Goal: Task Accomplishment & Management: Manage account settings

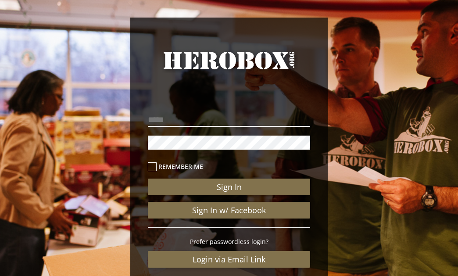
click at [175, 121] on input "email" at bounding box center [229, 120] width 162 height 14
type input "**********"
click at [155, 166] on icon at bounding box center [152, 166] width 9 height 9
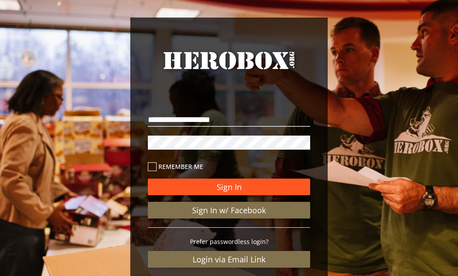
click at [227, 188] on button "Sign In" at bounding box center [229, 186] width 162 height 17
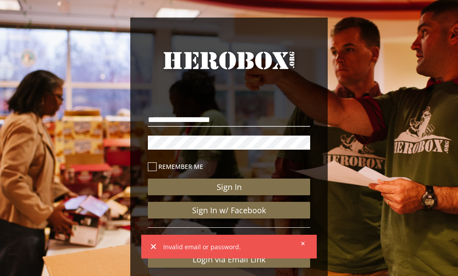
click at [304, 242] on icon at bounding box center [303, 244] width 4 height 4
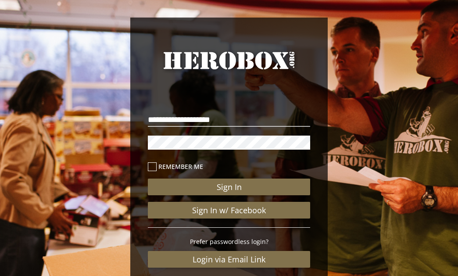
click at [78, 161] on div "**********" at bounding box center [229, 181] width 458 height 362
click at [127, 138] on div "**********" at bounding box center [229, 181] width 458 height 362
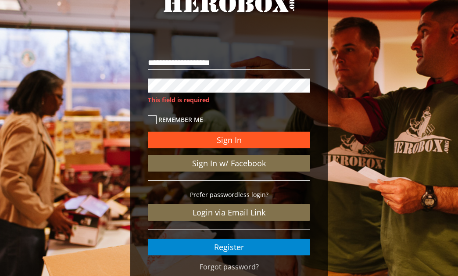
scroll to position [97, 0]
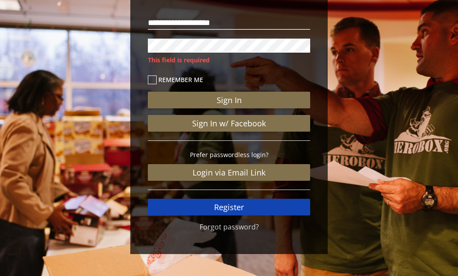
click at [204, 207] on link "Register" at bounding box center [229, 207] width 162 height 17
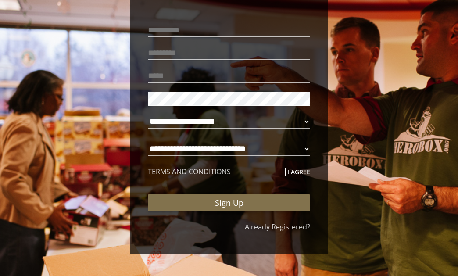
scroll to position [89, 0]
click at [177, 29] on input "text" at bounding box center [229, 30] width 162 height 14
type input "*******"
type input "******"
type input "**********"
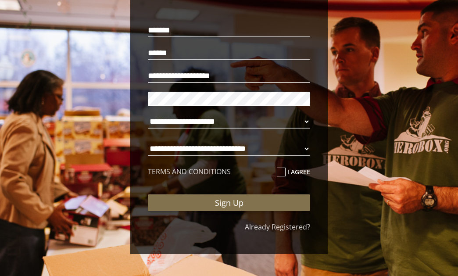
click at [147, 99] on div "**********" at bounding box center [228, 115] width 175 height 214
click at [309, 119] on select "**********" at bounding box center [229, 121] width 162 height 14
select select "**********"
click at [302, 147] on select "**********" at bounding box center [229, 149] width 162 height 14
select select "**********"
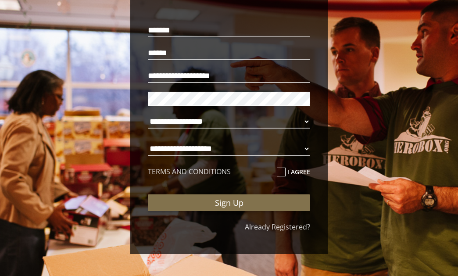
click at [280, 172] on icon at bounding box center [281, 171] width 9 height 9
click at [280, 172] on input "I agree" at bounding box center [280, 175] width 6 height 14
checkbox input "****"
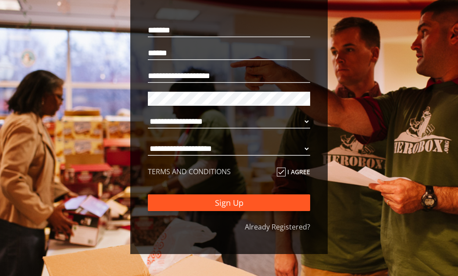
click at [260, 199] on button "Sign Up" at bounding box center [229, 202] width 162 height 17
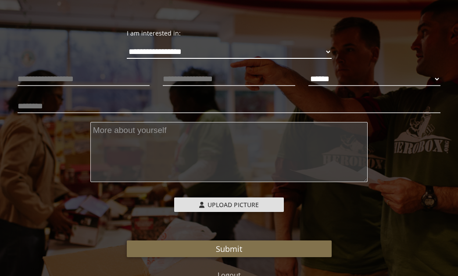
click at [325, 51] on select "**********" at bounding box center [229, 52] width 205 height 14
click at [395, 75] on select "****** **** ******" at bounding box center [374, 79] width 132 height 14
select select "**********"
click at [165, 106] on input "text" at bounding box center [229, 106] width 423 height 14
type input "**********"
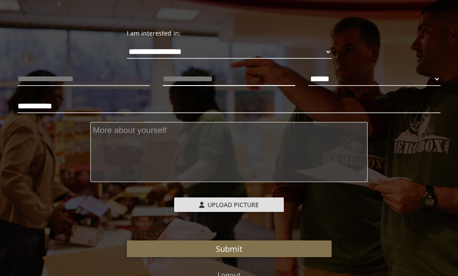
type input "**********"
click at [116, 195] on div "**********" at bounding box center [229, 177] width 423 height 215
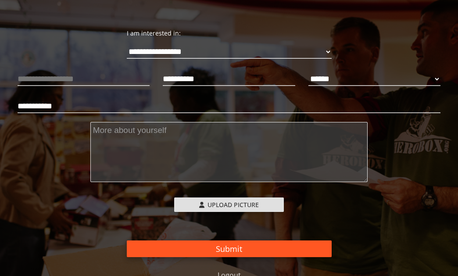
click at [187, 244] on button "Submit" at bounding box center [229, 248] width 205 height 17
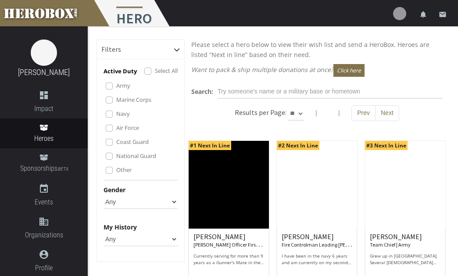
click at [124, 85] on label "Army" at bounding box center [123, 86] width 14 height 10
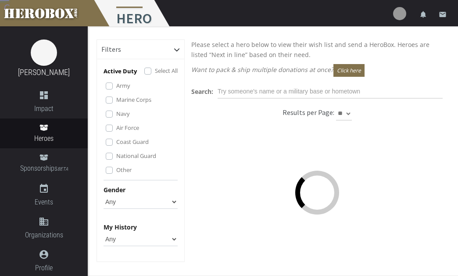
click at [124, 85] on label "Army" at bounding box center [123, 86] width 14 height 10
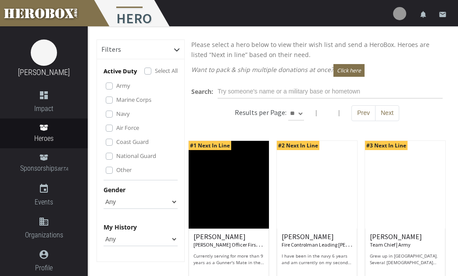
click at [116, 169] on label "Other" at bounding box center [123, 170] width 15 height 10
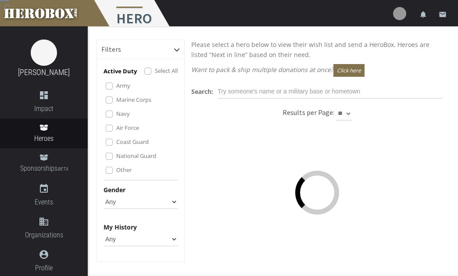
click at [116, 155] on label "National Guard" at bounding box center [136, 156] width 40 height 10
click at [116, 141] on label "Coast Guard" at bounding box center [132, 142] width 32 height 10
click at [116, 128] on label "Air Force" at bounding box center [127, 128] width 23 height 10
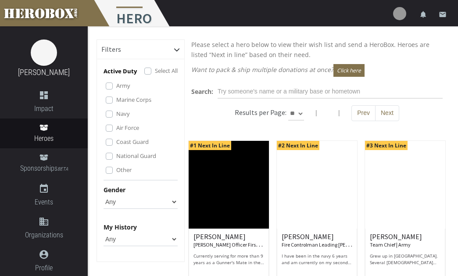
click at [116, 114] on label "Navy" at bounding box center [123, 114] width 14 height 10
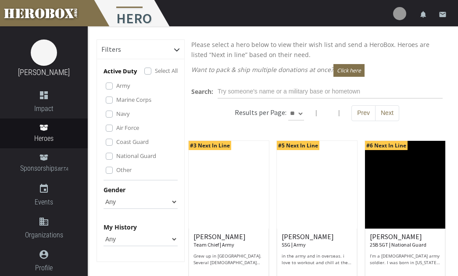
click at [116, 101] on label "Marine Corps" at bounding box center [133, 100] width 35 height 10
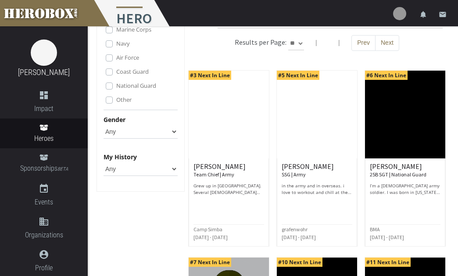
scroll to position [72, 0]
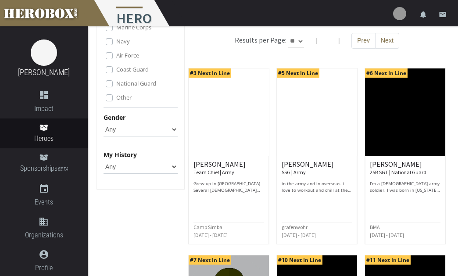
click at [172, 128] on select "Any [DEMOGRAPHIC_DATA] [DEMOGRAPHIC_DATA]" at bounding box center [140, 129] width 74 height 14
select select "[DEMOGRAPHIC_DATA]"
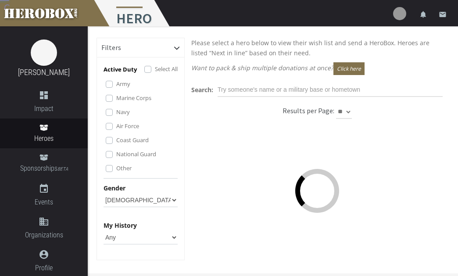
scroll to position [0, 0]
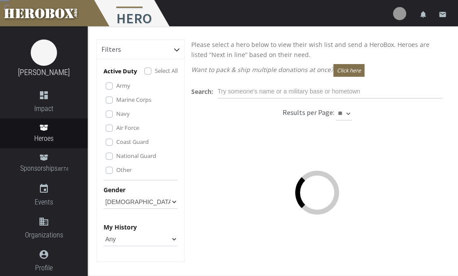
click at [171, 167] on div "Other" at bounding box center [142, 170] width 72 height 11
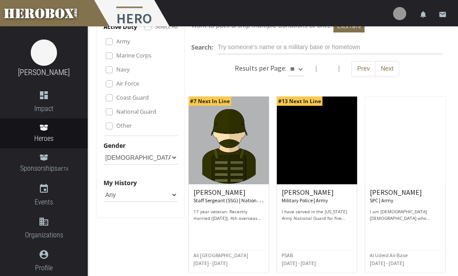
scroll to position [46, 0]
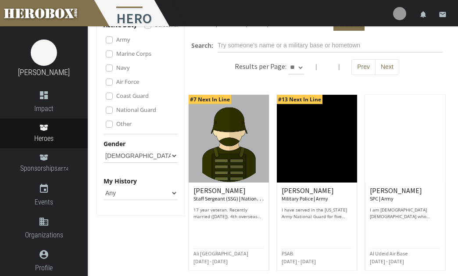
click at [174, 193] on select "Any None Pending Donations Sponsored" at bounding box center [140, 193] width 74 height 14
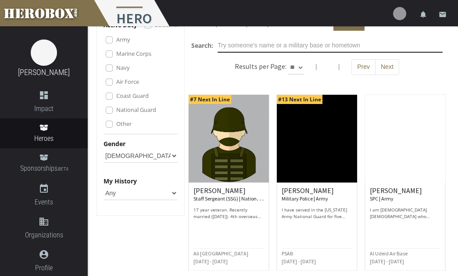
click at [242, 48] on input "text" at bounding box center [329, 46] width 225 height 14
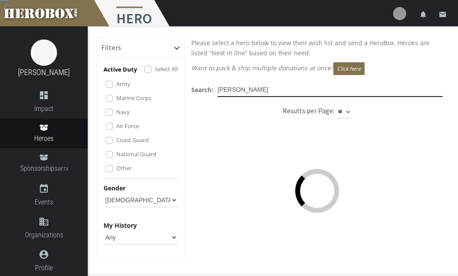
scroll to position [0, 0]
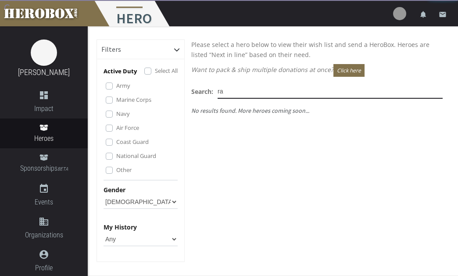
type input "r"
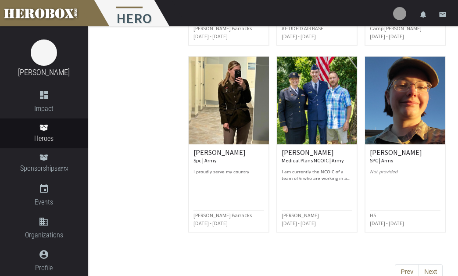
scroll to position [657, 0]
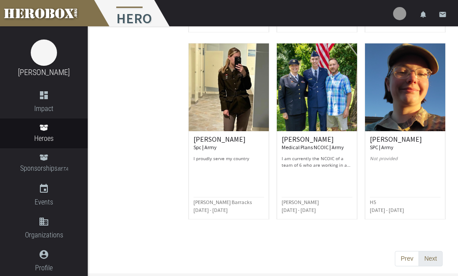
click at [429, 257] on button "Next" at bounding box center [430, 259] width 24 height 16
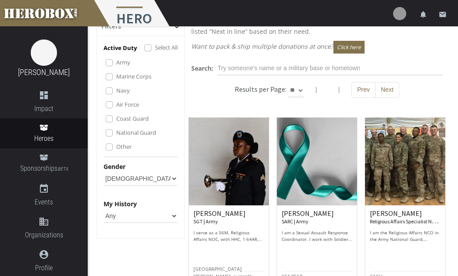
scroll to position [0, 0]
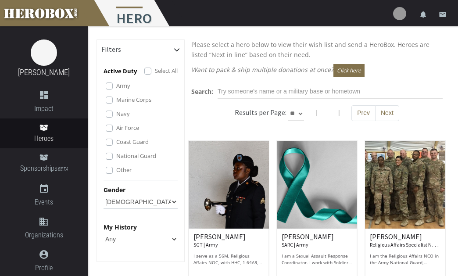
click at [301, 114] on select "** ** **" at bounding box center [296, 114] width 16 height 14
select select "*********"
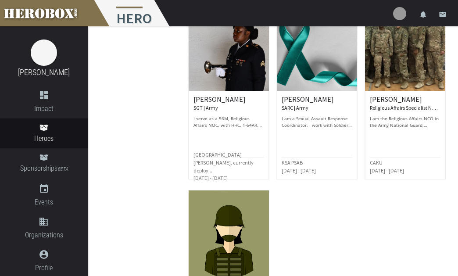
scroll to position [877, 0]
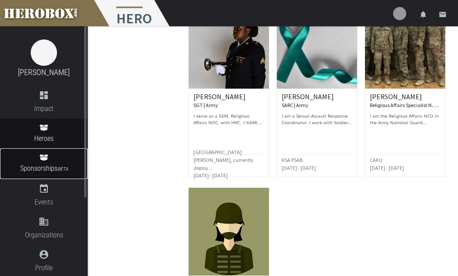
click at [48, 163] on span "Sponsorships BETA" at bounding box center [44, 169] width 88 height 12
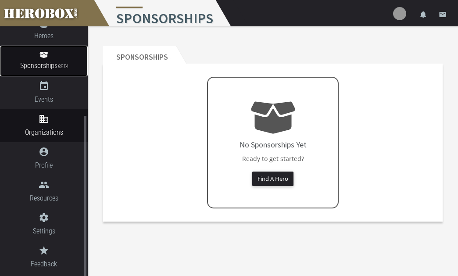
scroll to position [114, 0]
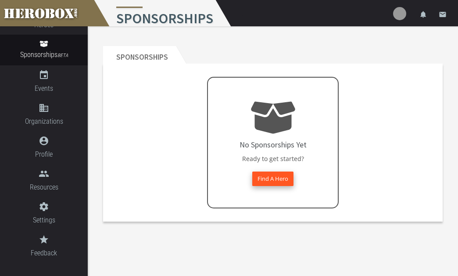
click at [271, 180] on button "Find A Hero" at bounding box center [272, 178] width 41 height 14
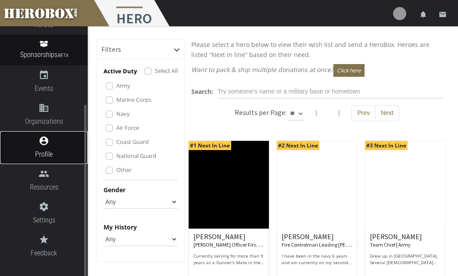
click at [44, 145] on icon "account_circle" at bounding box center [44, 140] width 88 height 11
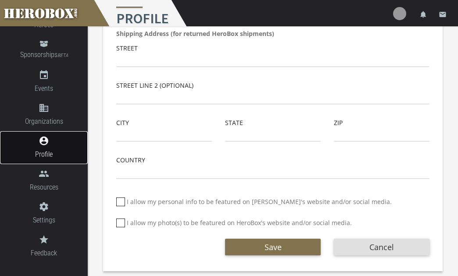
scroll to position [300, 0]
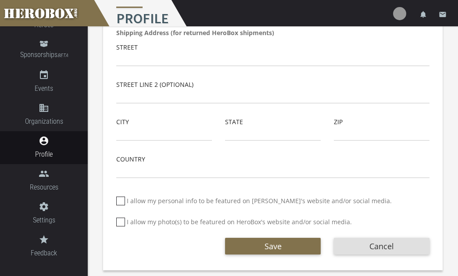
click at [122, 221] on icon at bounding box center [120, 221] width 9 height 9
click at [122, 221] on input "I allow my photo(s) to be featured on HeroBox's website and/or social media." at bounding box center [119, 225] width 6 height 14
click at [122, 221] on icon at bounding box center [120, 221] width 9 height 9
click at [122, 221] on input "I allow my photo(s) to be featured on HeroBox's website and/or social media." at bounding box center [119, 225] width 6 height 14
click at [122, 221] on icon at bounding box center [120, 221] width 9 height 9
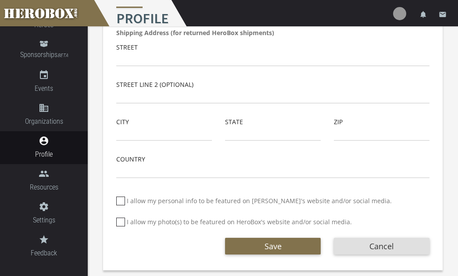
click at [122, 221] on input "I allow my photo(s) to be featured on HeroBox's website and/or social media." at bounding box center [119, 225] width 6 height 14
checkbox input "*****"
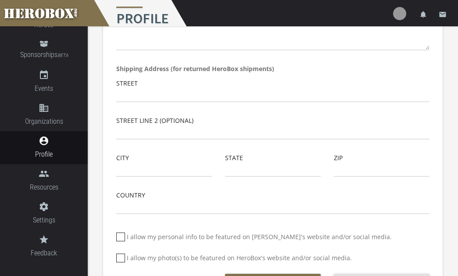
scroll to position [265, 0]
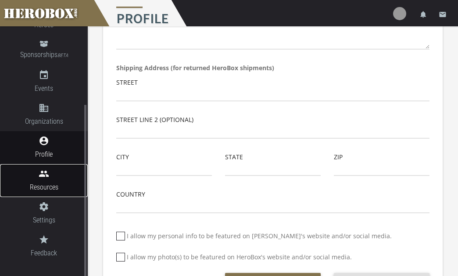
click at [57, 183] on span "Resources" at bounding box center [44, 186] width 88 height 11
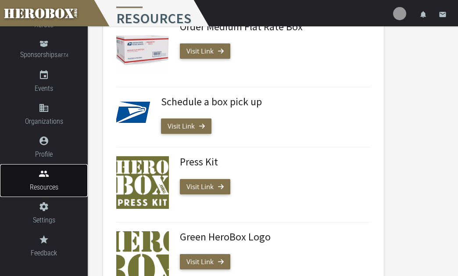
scroll to position [296, 0]
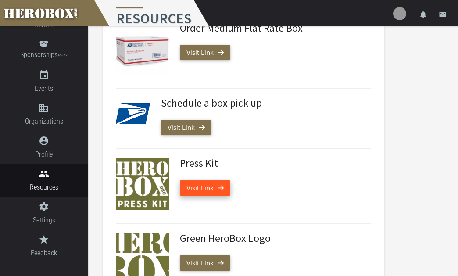
click at [204, 189] on link "Visit Link" at bounding box center [205, 187] width 50 height 15
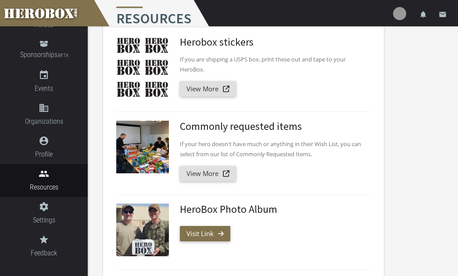
scroll to position [39, 0]
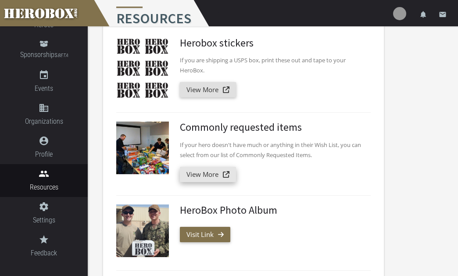
click at [209, 172] on link "View More" at bounding box center [208, 174] width 56 height 15
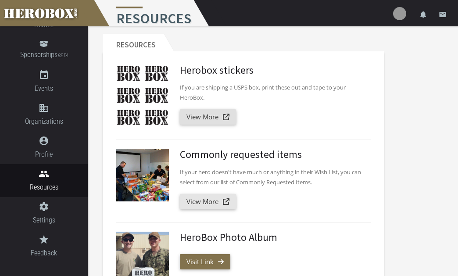
scroll to position [0, 0]
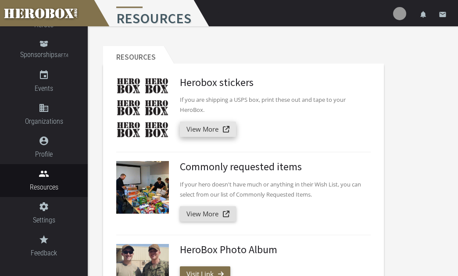
click at [205, 129] on link "View More" at bounding box center [208, 128] width 56 height 15
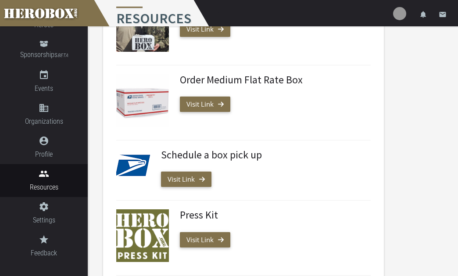
scroll to position [252, 0]
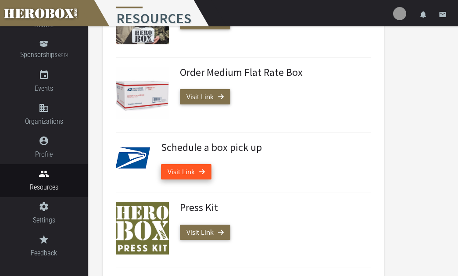
click at [187, 175] on link "Visit Link" at bounding box center [186, 171] width 50 height 15
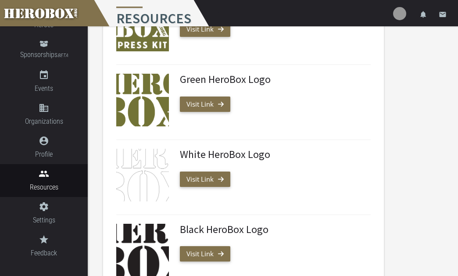
scroll to position [459, 0]
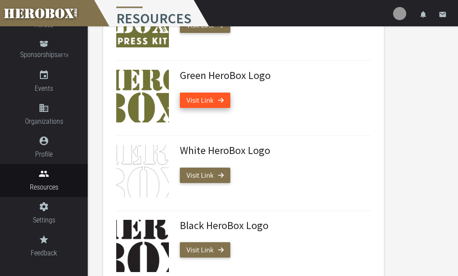
click at [214, 100] on link "Visit Link" at bounding box center [205, 99] width 50 height 15
click at [216, 101] on link "Visit Link" at bounding box center [205, 99] width 50 height 15
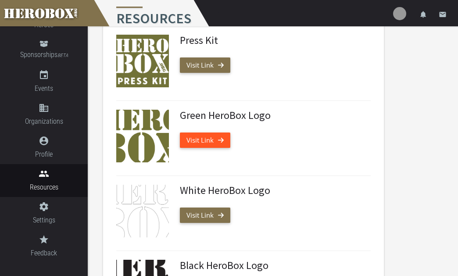
scroll to position [416, 0]
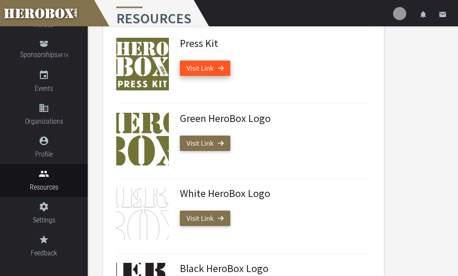
click at [219, 67] on link "Visit Link" at bounding box center [205, 67] width 50 height 15
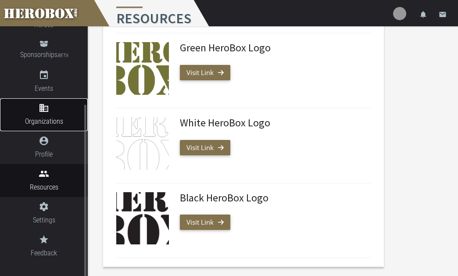
click at [52, 111] on icon "domain" at bounding box center [44, 108] width 88 height 11
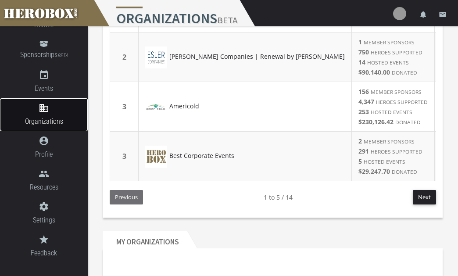
scroll to position [158, 0]
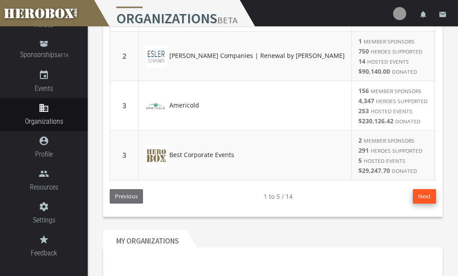
click at [428, 195] on button "Next" at bounding box center [423, 196] width 23 height 14
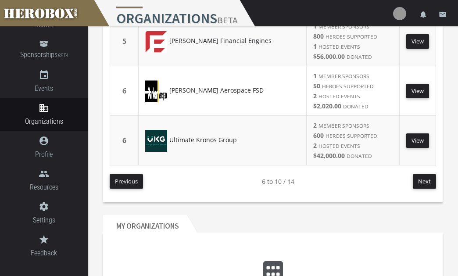
scroll to position [175, 0]
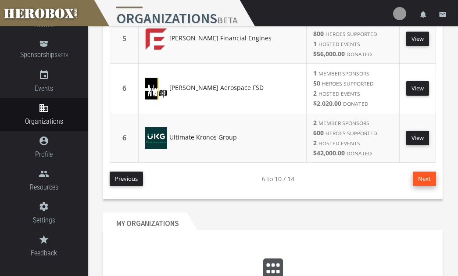
click at [424, 177] on button "Next" at bounding box center [423, 178] width 23 height 14
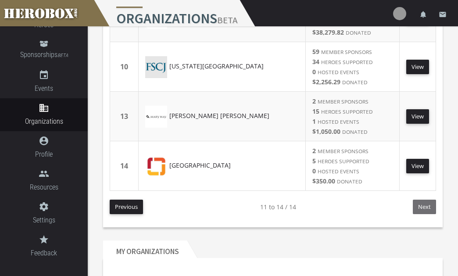
scroll to position [103, 0]
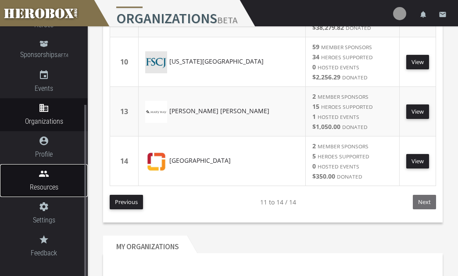
click at [43, 174] on icon "people" at bounding box center [44, 173] width 88 height 11
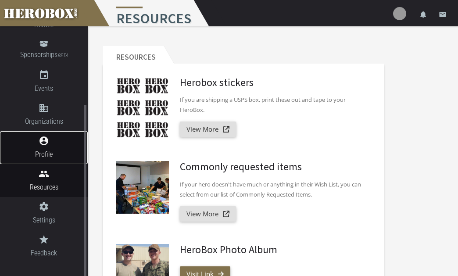
click at [52, 144] on icon "account_circle" at bounding box center [44, 140] width 88 height 11
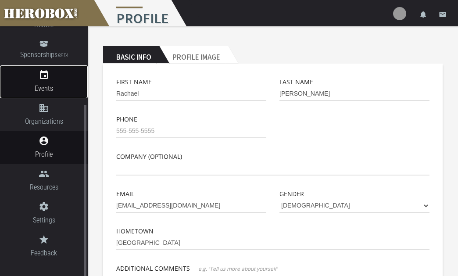
click at [53, 84] on span "Events" at bounding box center [44, 88] width 88 height 11
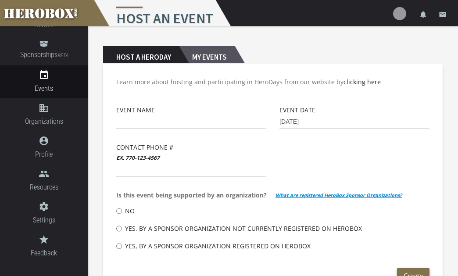
click at [210, 56] on h2 "My Events" at bounding box center [207, 55] width 56 height 18
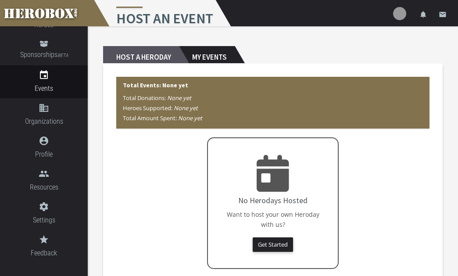
click at [158, 57] on h2 "Host a Heroday" at bounding box center [141, 55] width 76 height 18
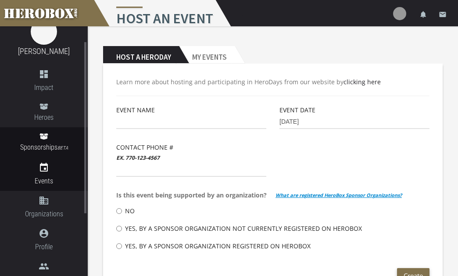
scroll to position [18, 0]
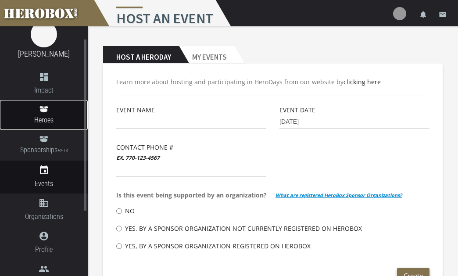
click at [61, 123] on span "Heroes" at bounding box center [44, 119] width 88 height 11
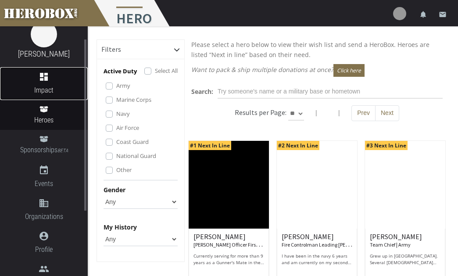
click at [47, 89] on span "Impact" at bounding box center [44, 90] width 88 height 11
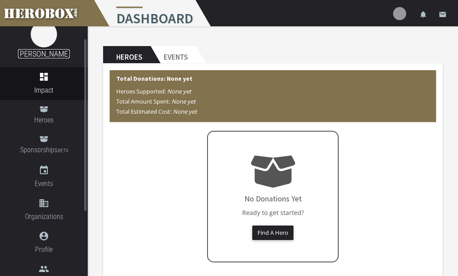
click at [55, 50] on link "[PERSON_NAME]" at bounding box center [44, 53] width 52 height 9
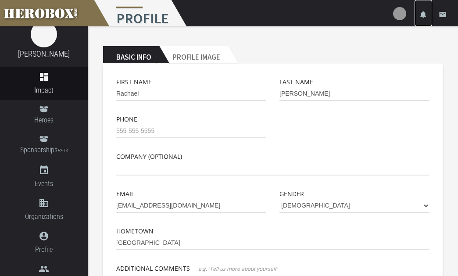
click at [422, 15] on icon "notifications" at bounding box center [423, 15] width 8 height 8
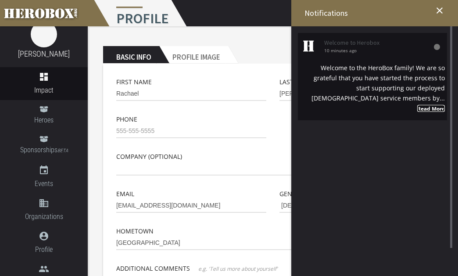
click at [442, 108] on strong "Read More" at bounding box center [431, 108] width 28 height 7
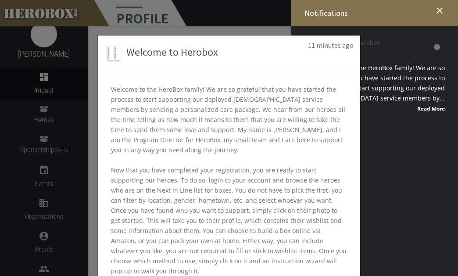
click at [440, 10] on div "Welcome to Herobox 11 minutes ago Welcome to the HeroBox family! We are so grat…" at bounding box center [229, 138] width 458 height 276
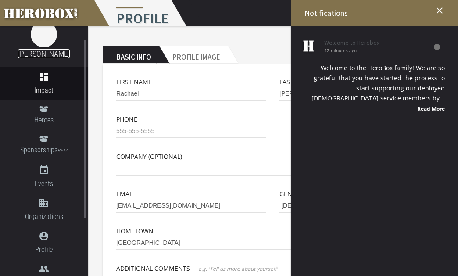
click at [46, 49] on link "[PERSON_NAME]" at bounding box center [44, 53] width 52 height 9
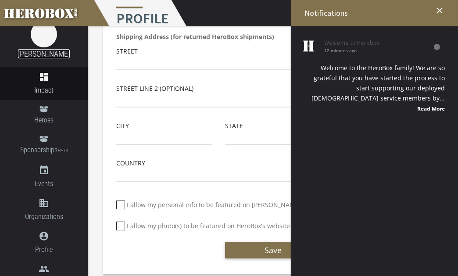
scroll to position [301, 0]
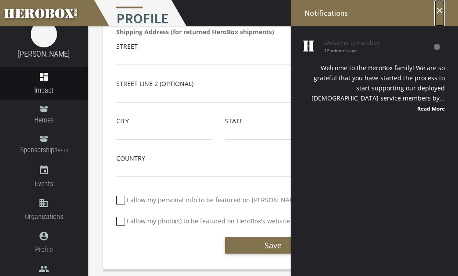
click at [440, 8] on icon "close" at bounding box center [439, 10] width 11 height 11
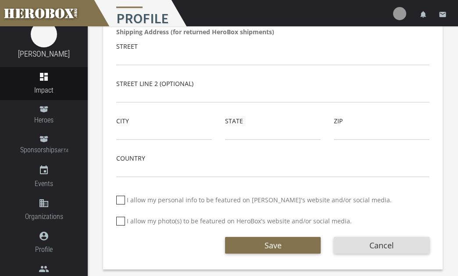
click at [121, 222] on icon at bounding box center [120, 221] width 9 height 9
click at [121, 222] on input "I allow my photo(s) to be featured on HeroBox's website and/or social media." at bounding box center [119, 224] width 6 height 14
checkbox input "*****"
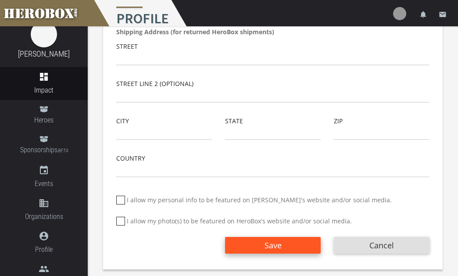
click at [276, 242] on span "Save" at bounding box center [272, 245] width 17 height 11
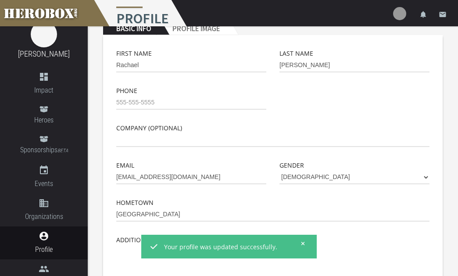
scroll to position [0, 0]
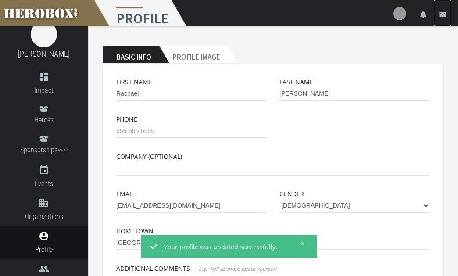
click at [444, 13] on icon "email" at bounding box center [442, 15] width 8 height 8
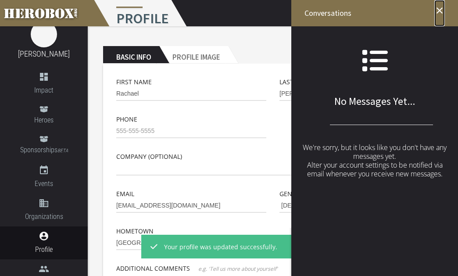
click at [440, 10] on icon "close" at bounding box center [439, 10] width 11 height 11
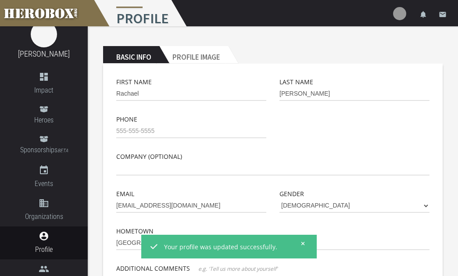
click at [393, 17] on div "menu Profile settings Settings lock Logout notifications email" at bounding box center [229, 13] width 458 height 26
click at [414, 13] on li "notifications" at bounding box center [423, 13] width 18 height 26
click at [401, 13] on img at bounding box center [399, 13] width 13 height 13
click at [362, 57] on link "lock Logout" at bounding box center [373, 55] width 79 height 19
